Goal: Find specific page/section: Find specific page/section

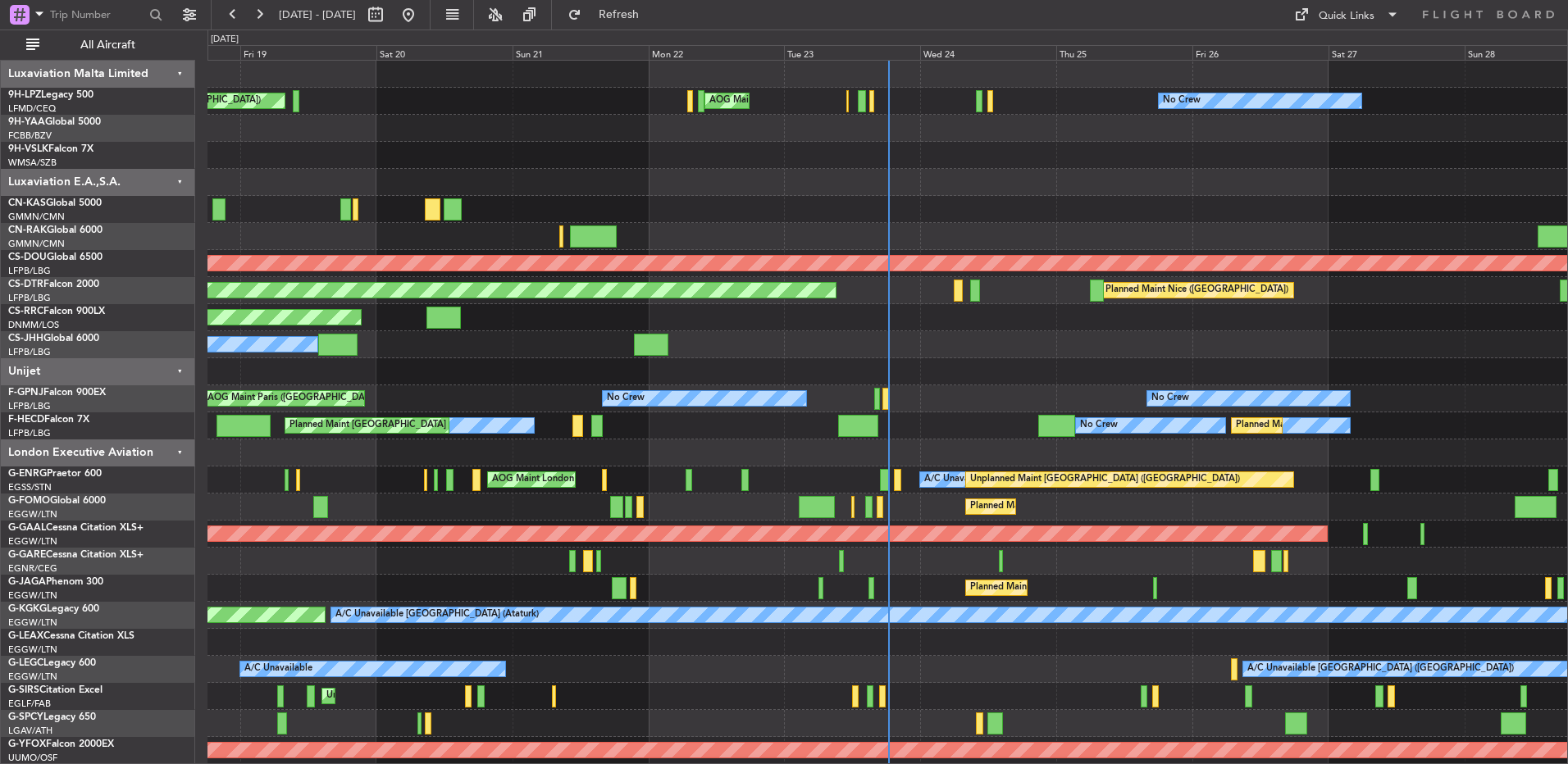
click at [929, 165] on div at bounding box center [887, 155] width 1359 height 27
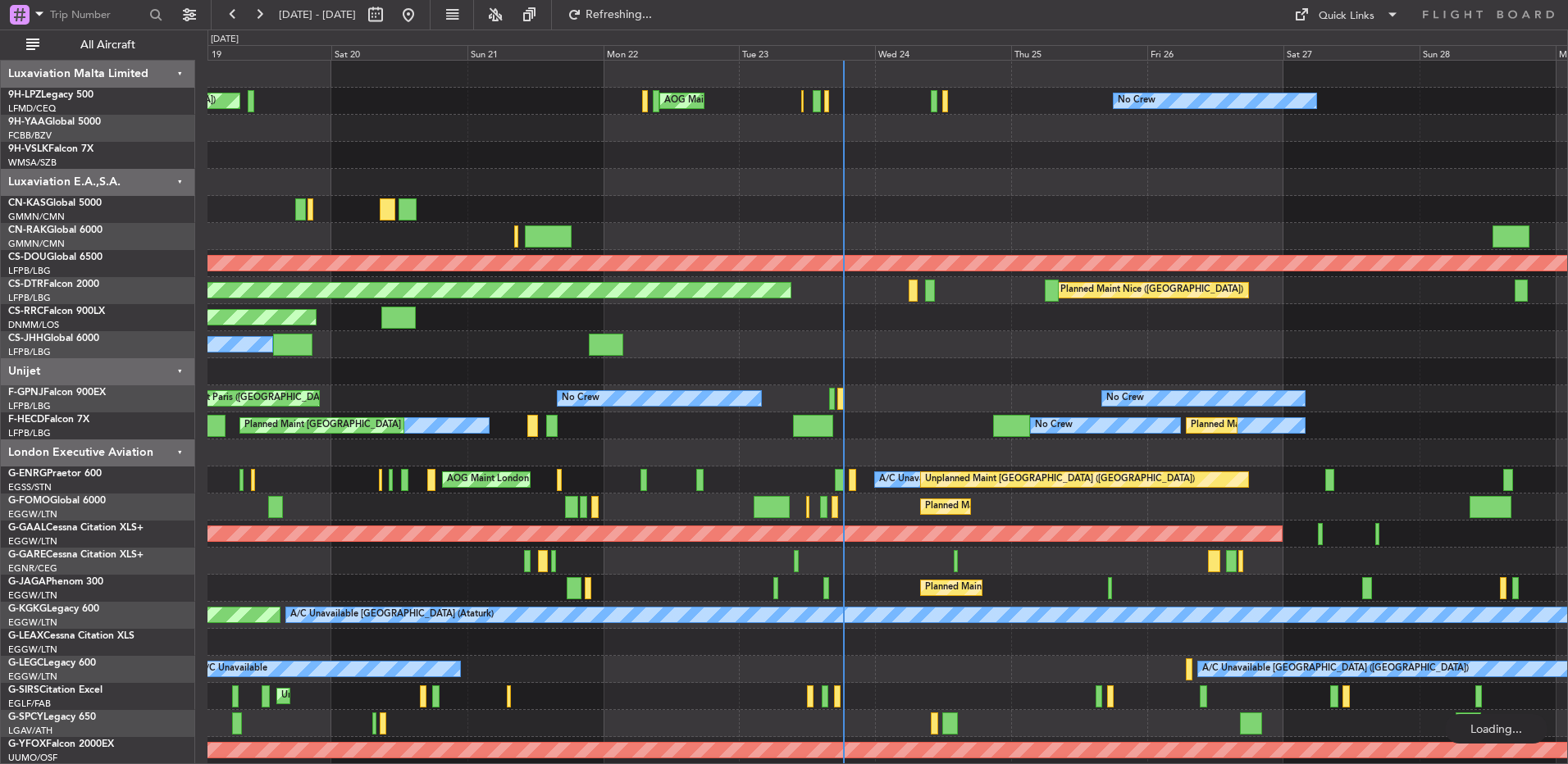
click at [915, 366] on div at bounding box center [887, 372] width 1359 height 27
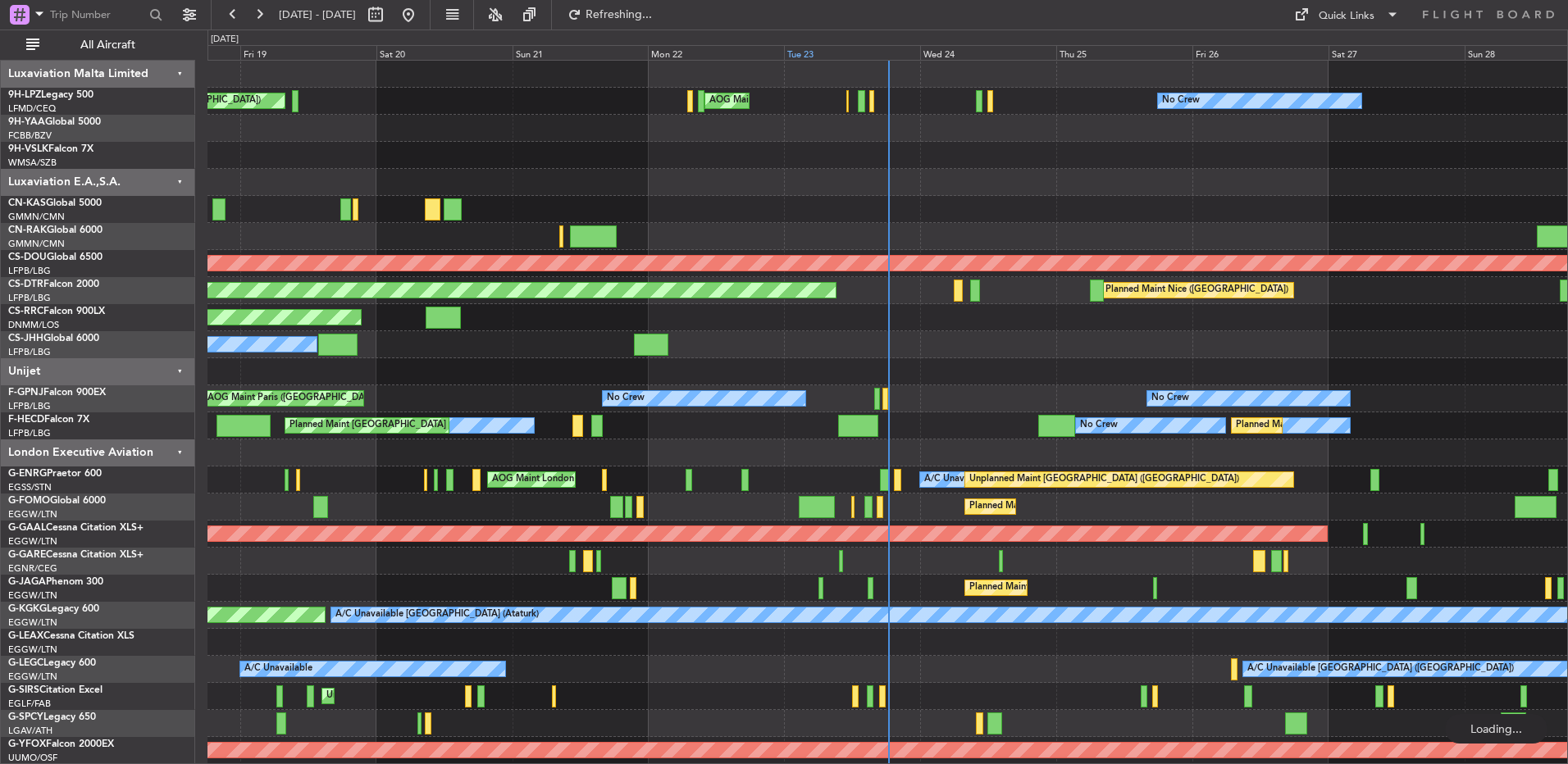
click at [893, 50] on div "Tue 23" at bounding box center [852, 51] width 136 height 14
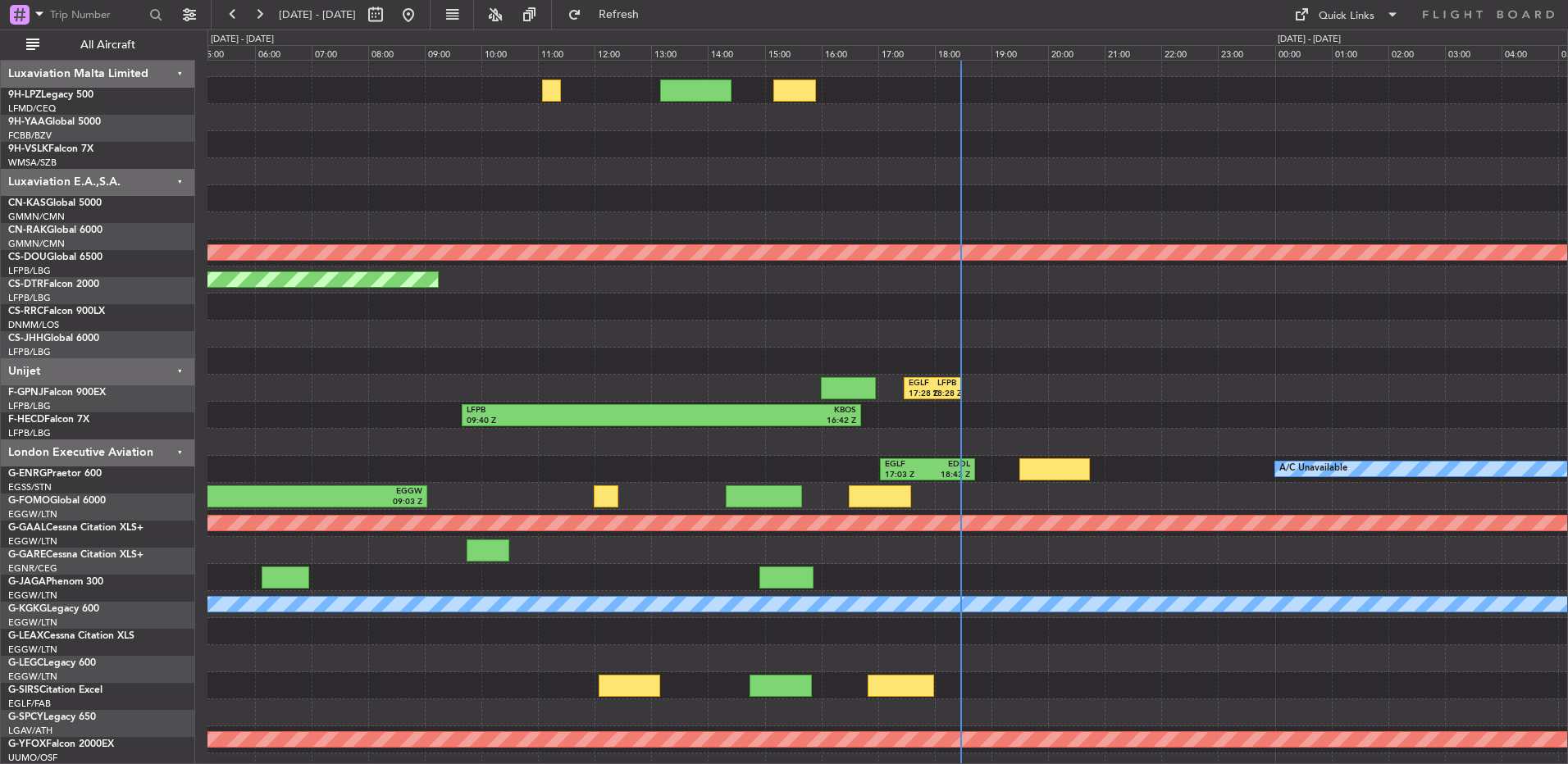
scroll to position [10, 0]
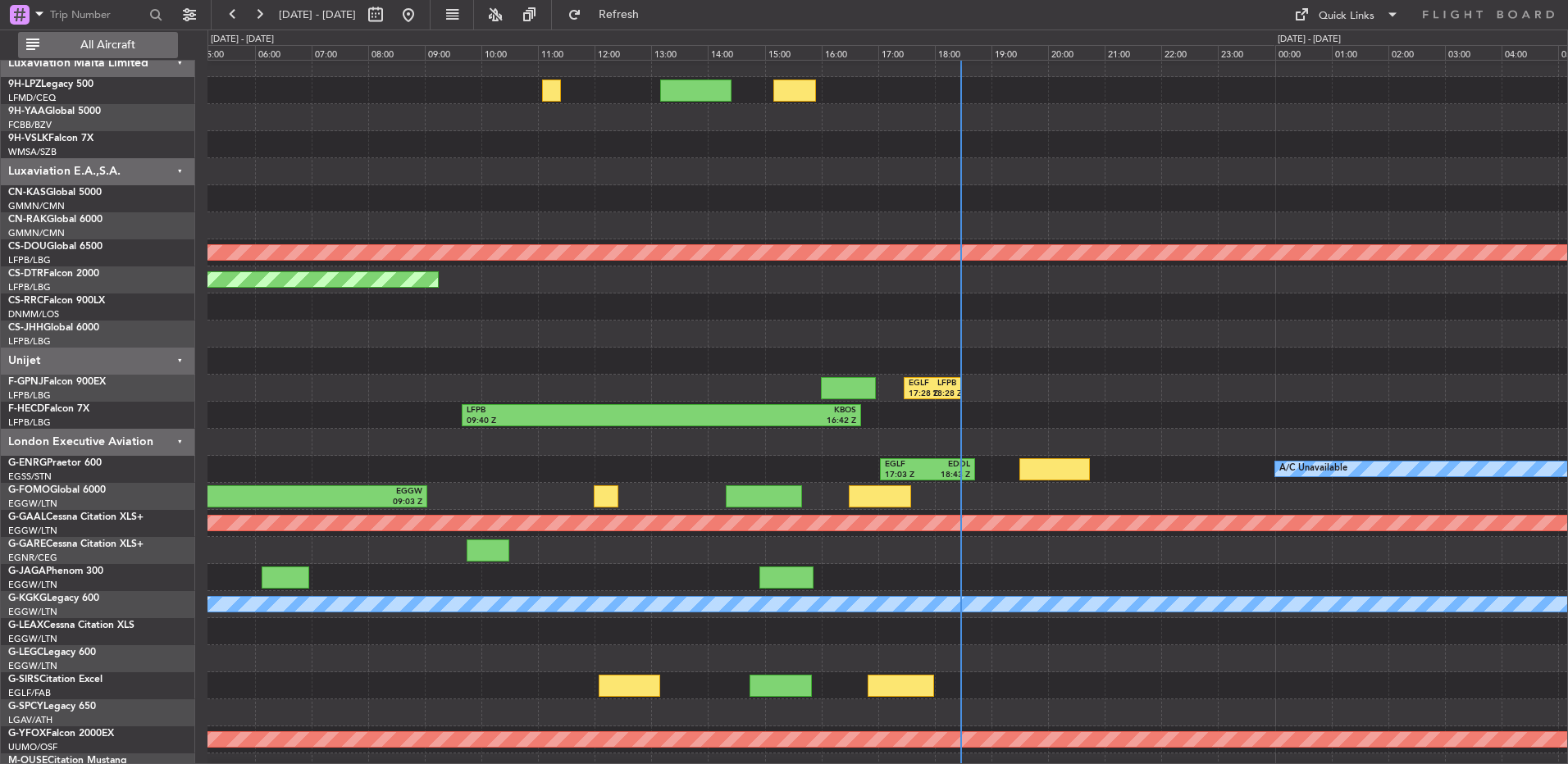
click at [78, 44] on span "All Aircraft" at bounding box center [108, 45] width 131 height 11
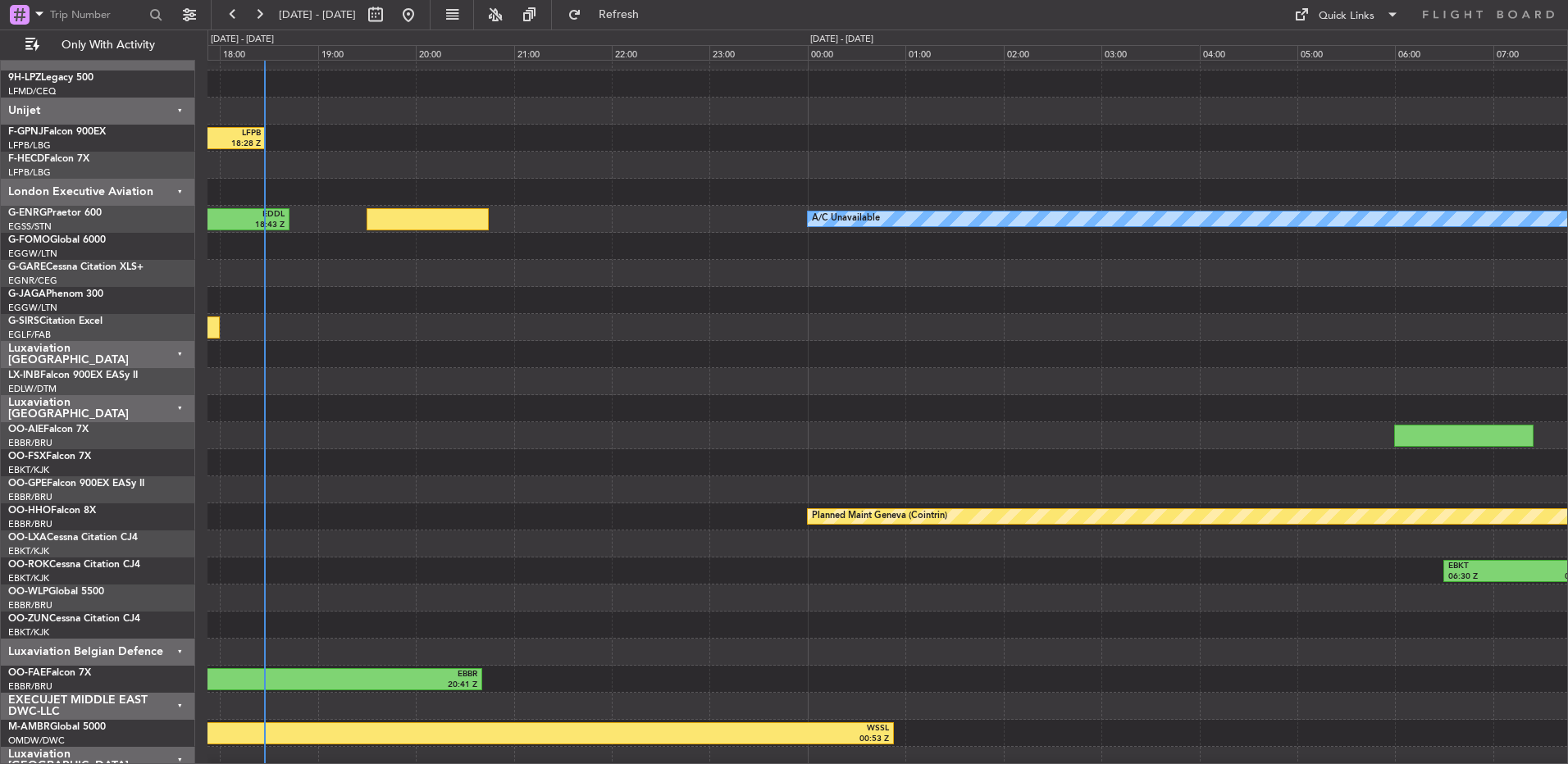
scroll to position [15, 0]
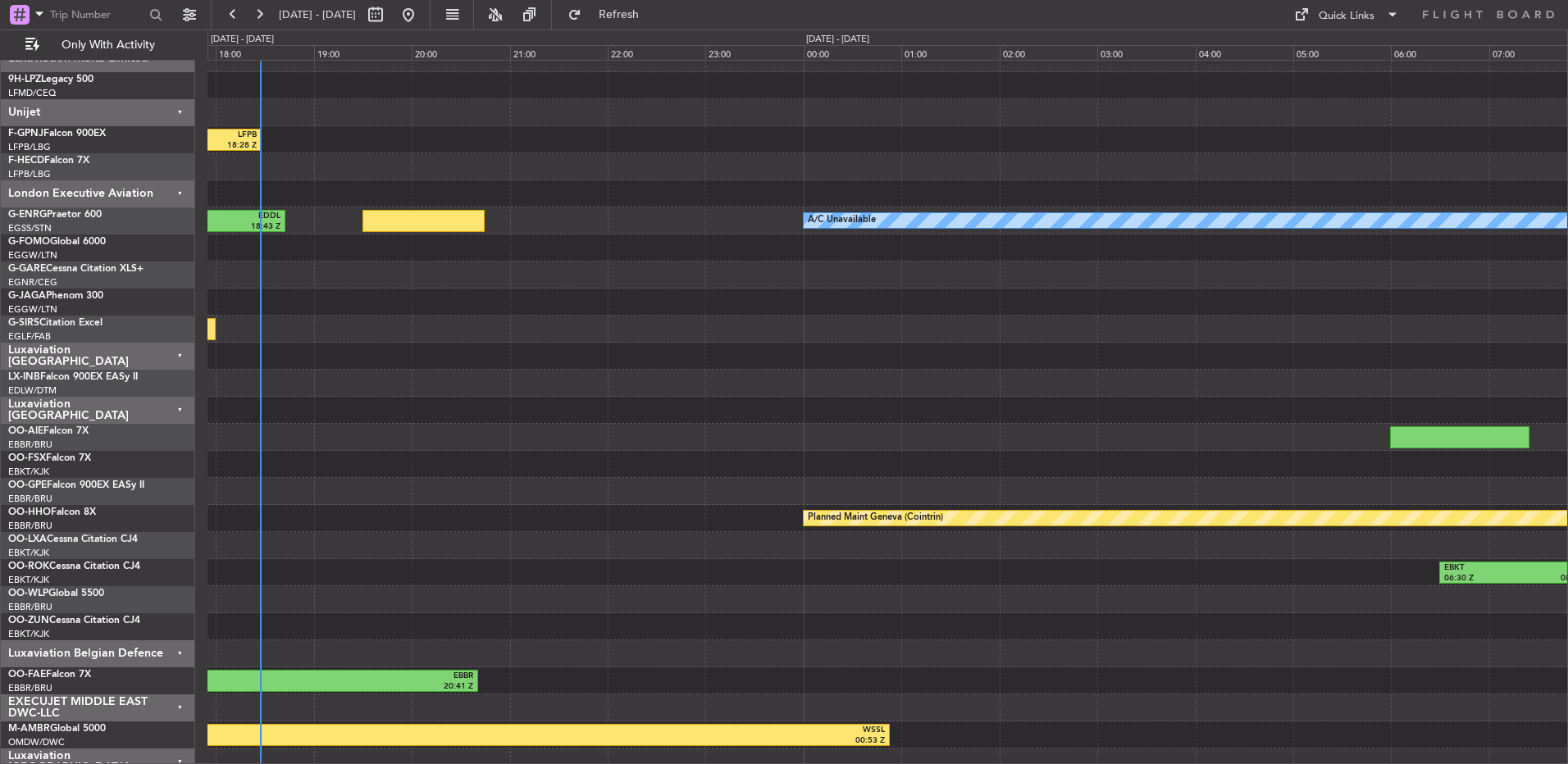
click at [704, 332] on div at bounding box center [887, 329] width 1359 height 27
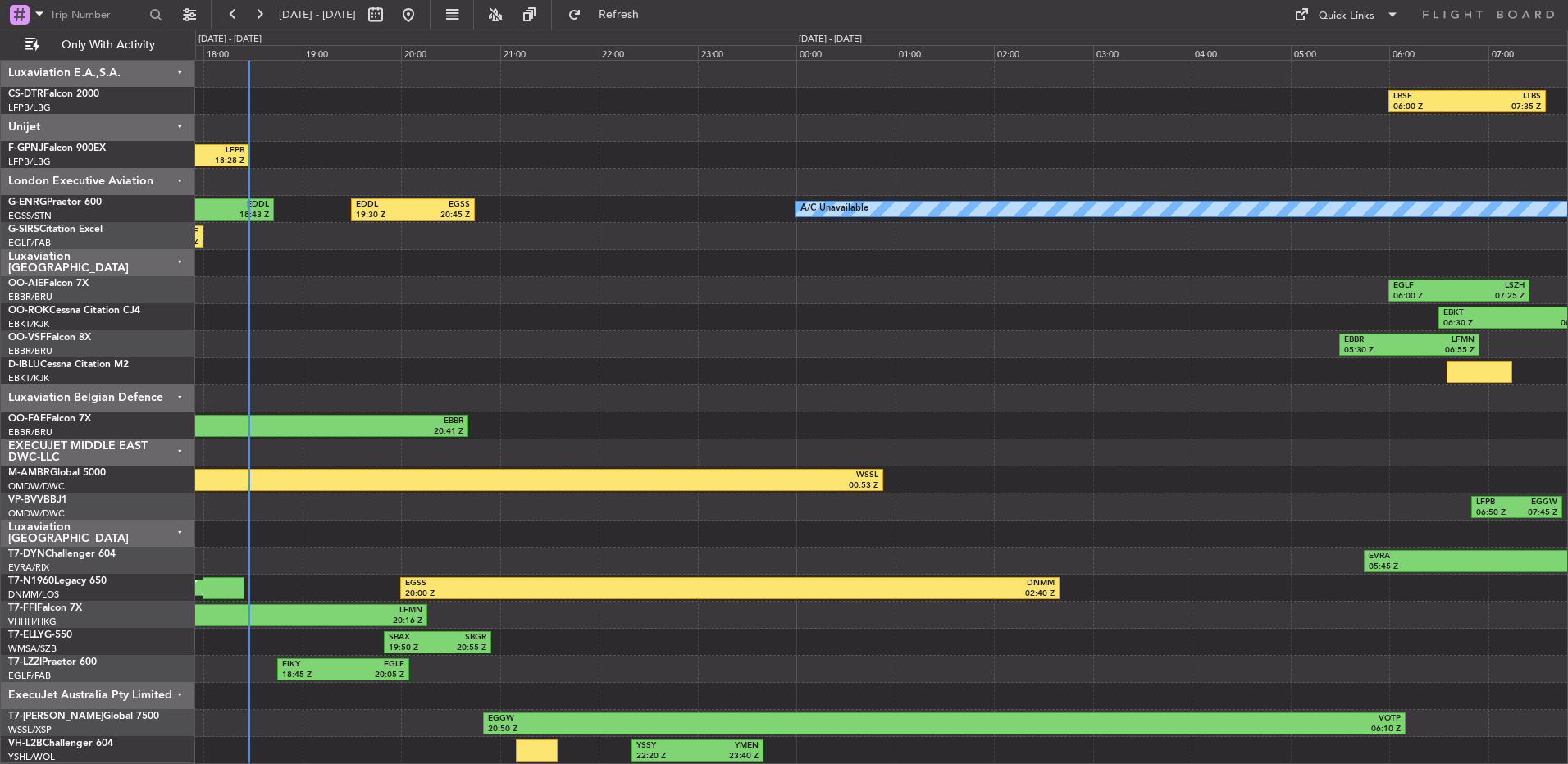
scroll to position [0, 0]
